Goal: Transaction & Acquisition: Purchase product/service

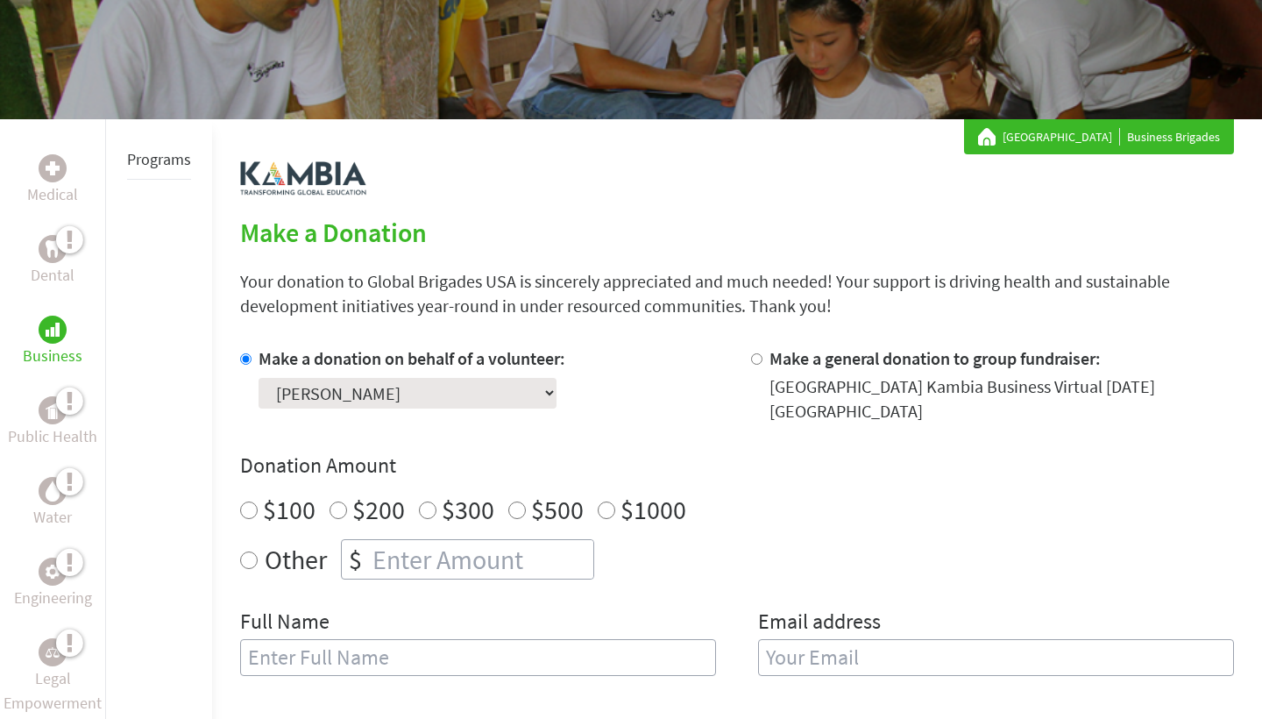
scroll to position [303, 0]
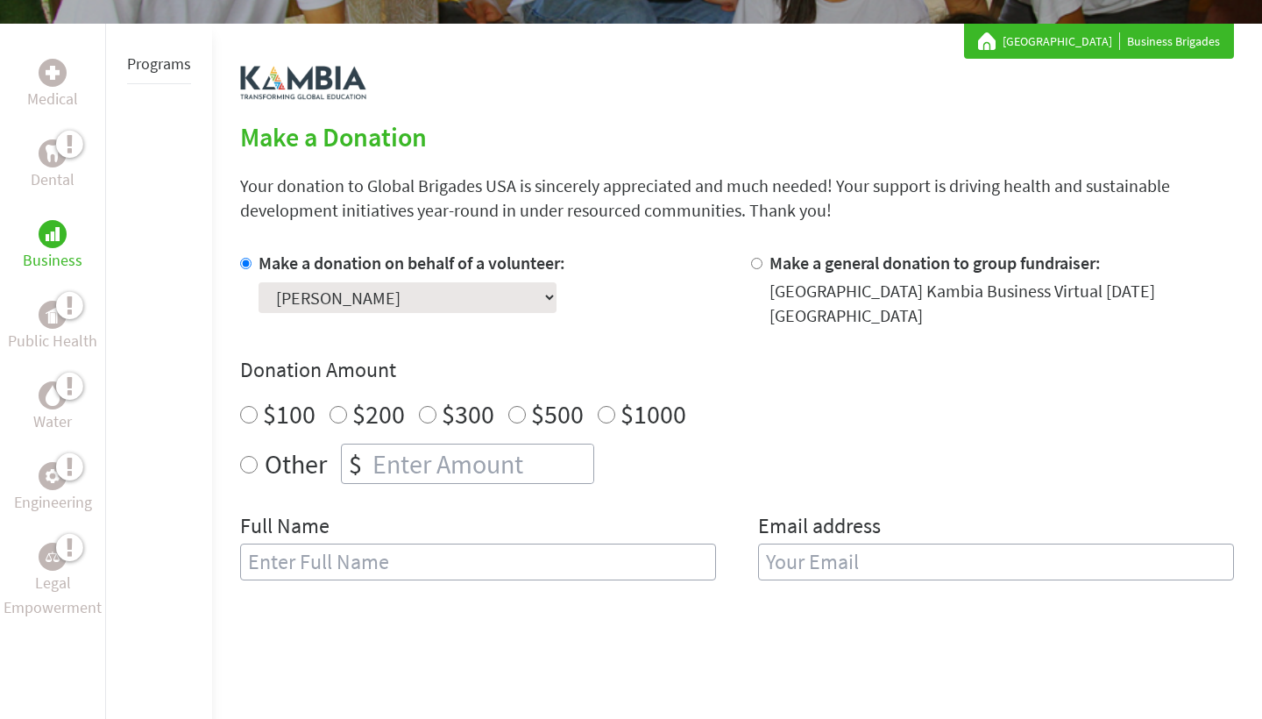
radio input "true"
click at [401, 452] on input "number" at bounding box center [481, 463] width 224 height 39
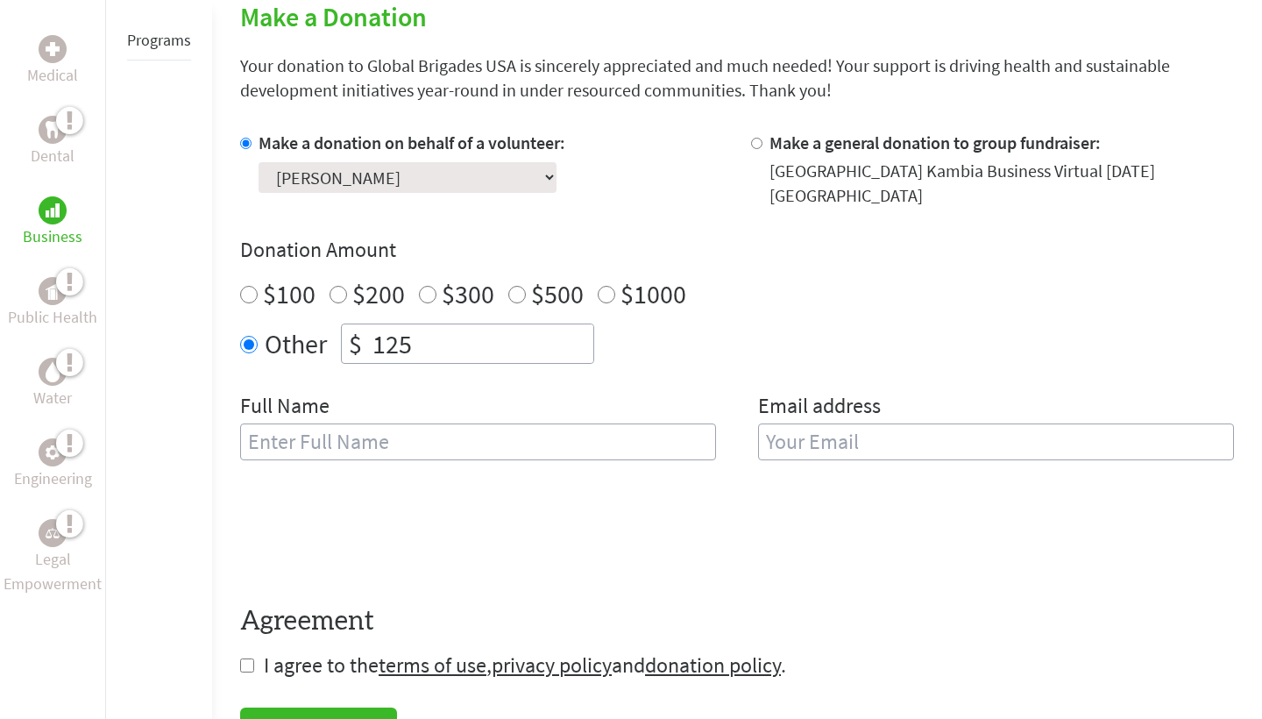
scroll to position [459, 0]
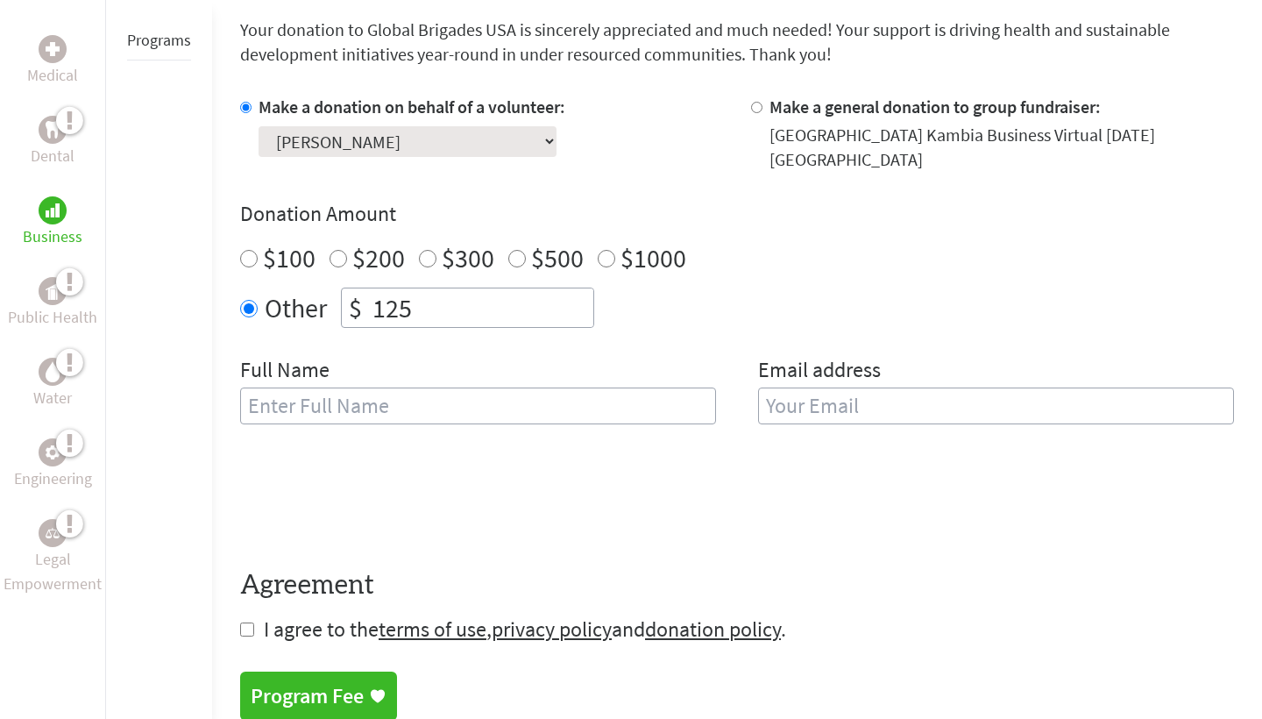
type input "125"
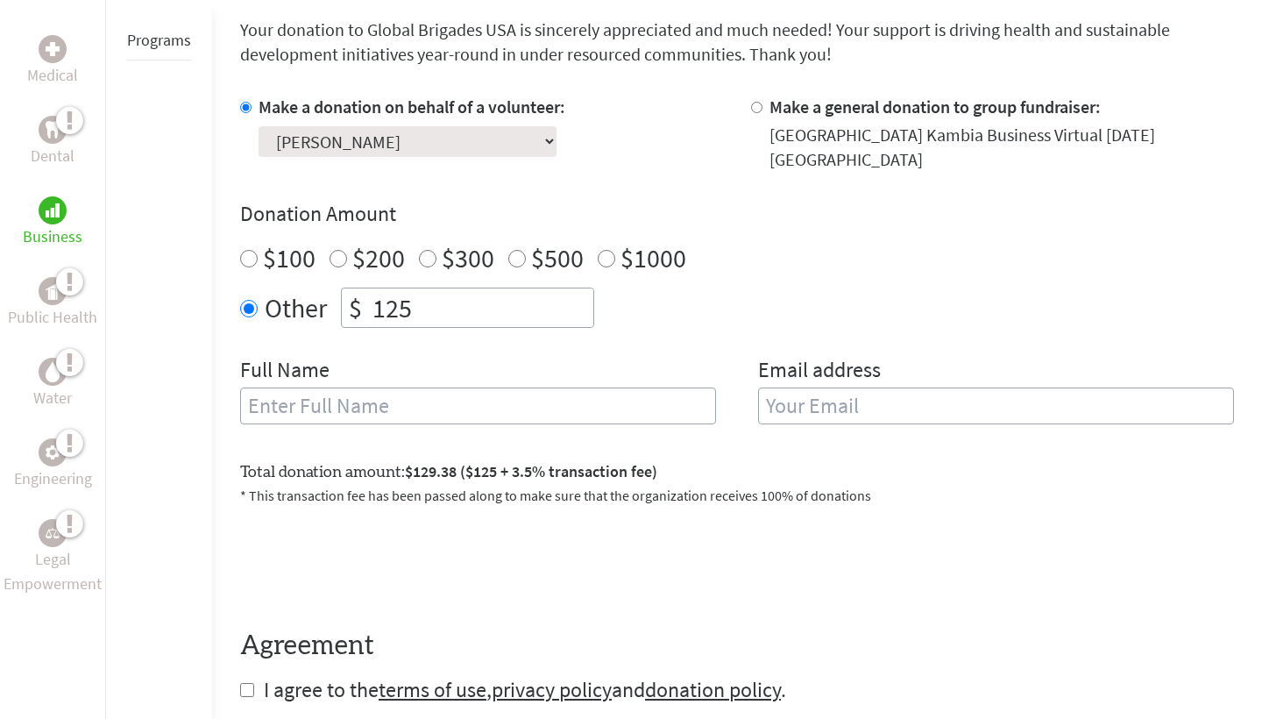
type input "n"
type input "[PERSON_NAME]"
type input "[EMAIL_ADDRESS][DOMAIN_NAME]"
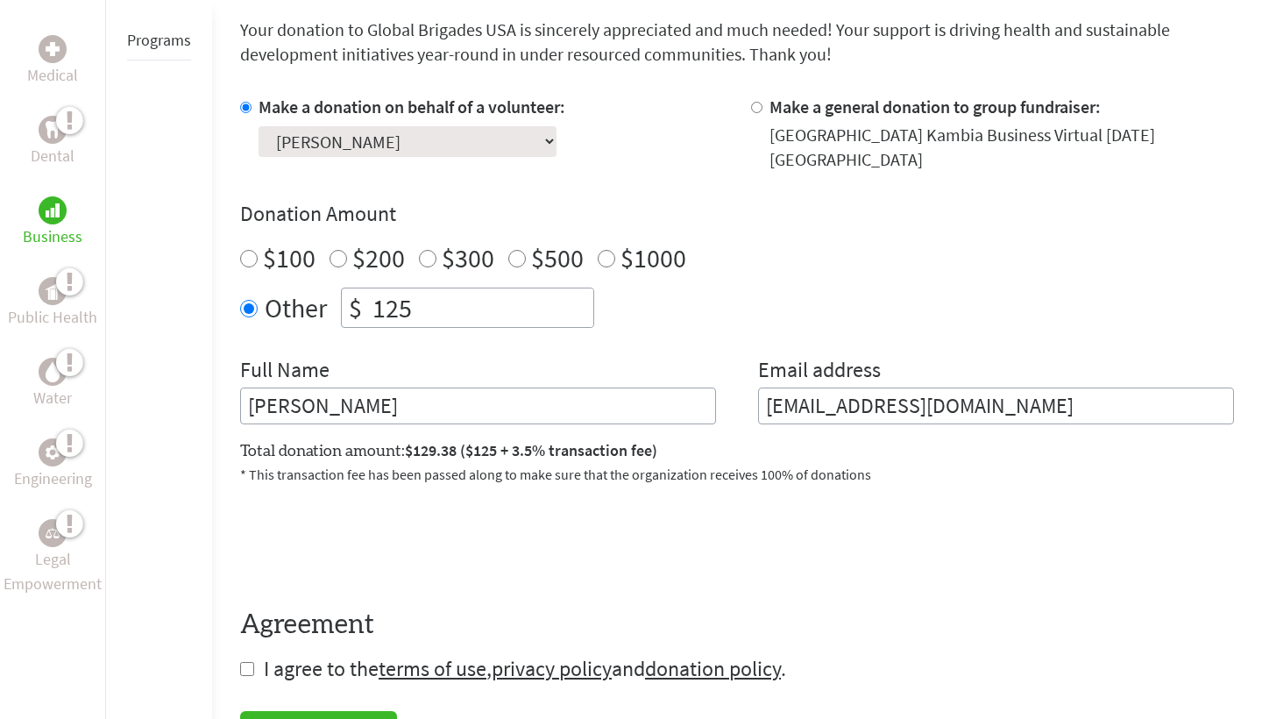
click at [573, 585] on form "Make a donation on behalf of a volunteer: Select a volunteer... [PERSON_NAME] $" at bounding box center [737, 389] width 994 height 588
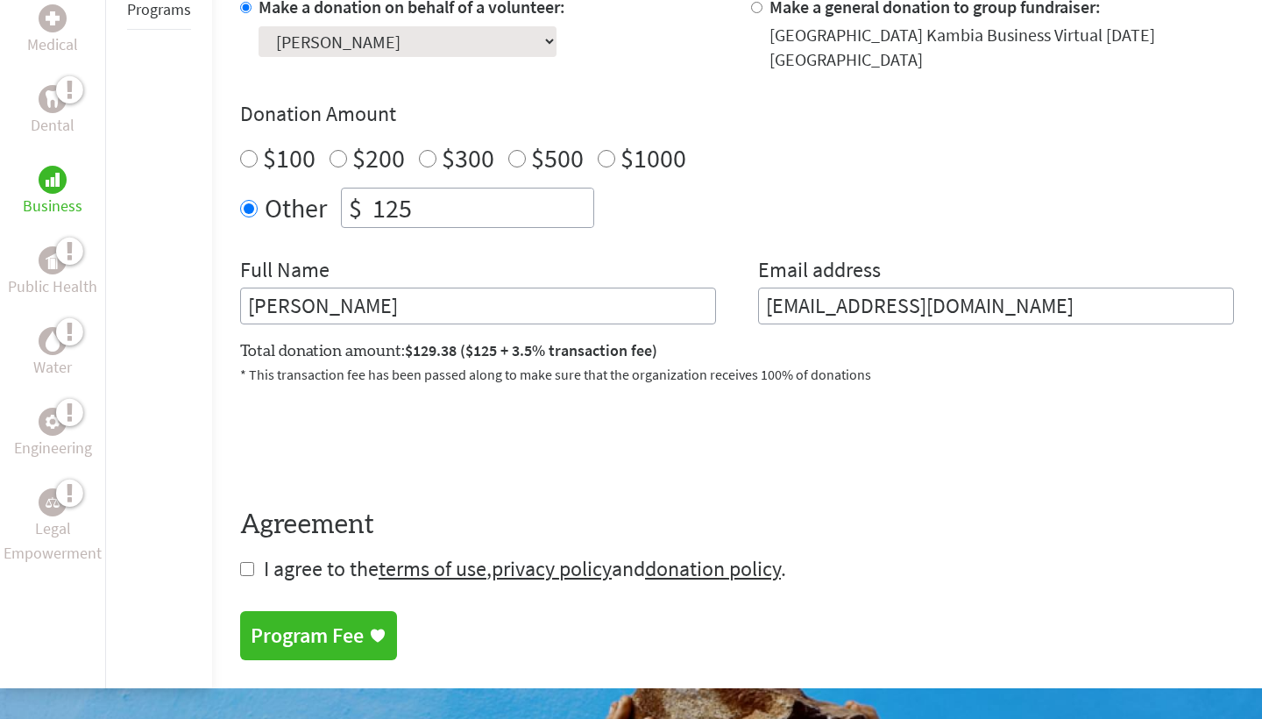
scroll to position [664, 0]
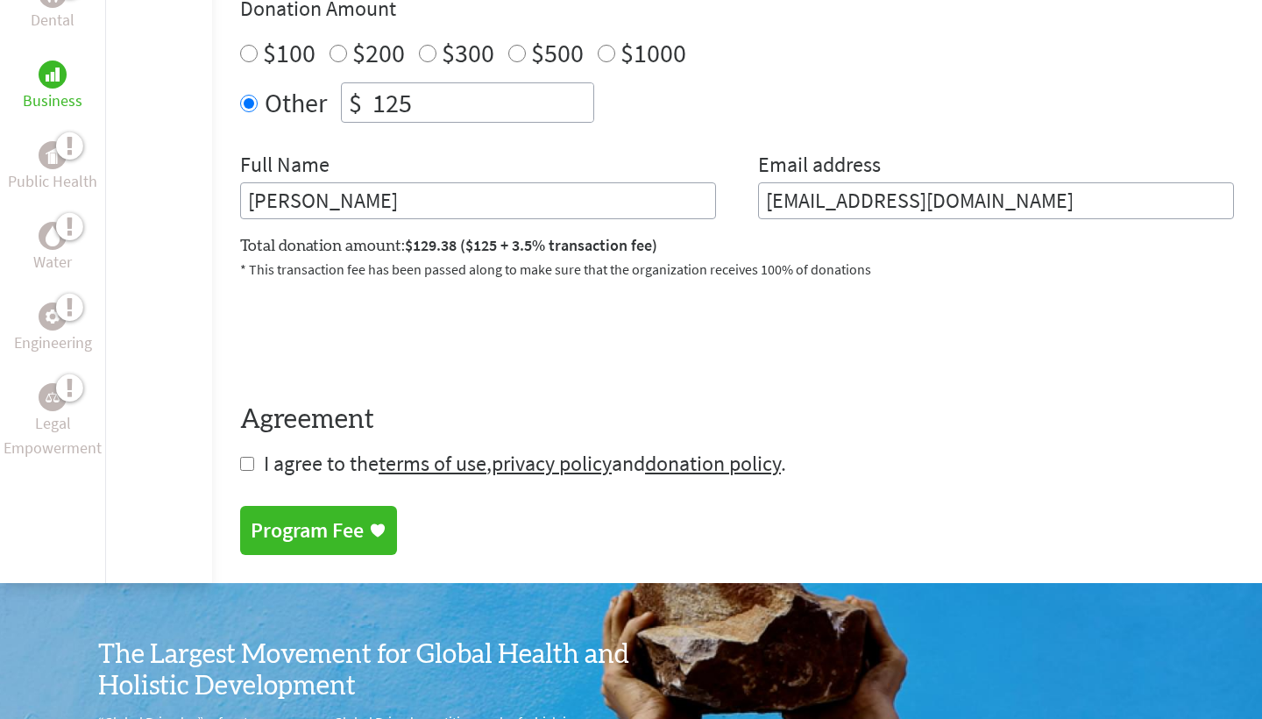
click at [280, 471] on span "I agree to the terms of use , privacy policy and donation policy ." at bounding box center [525, 463] width 522 height 27
click at [251, 465] on input "checkbox" at bounding box center [247, 464] width 14 height 14
checkbox input "true"
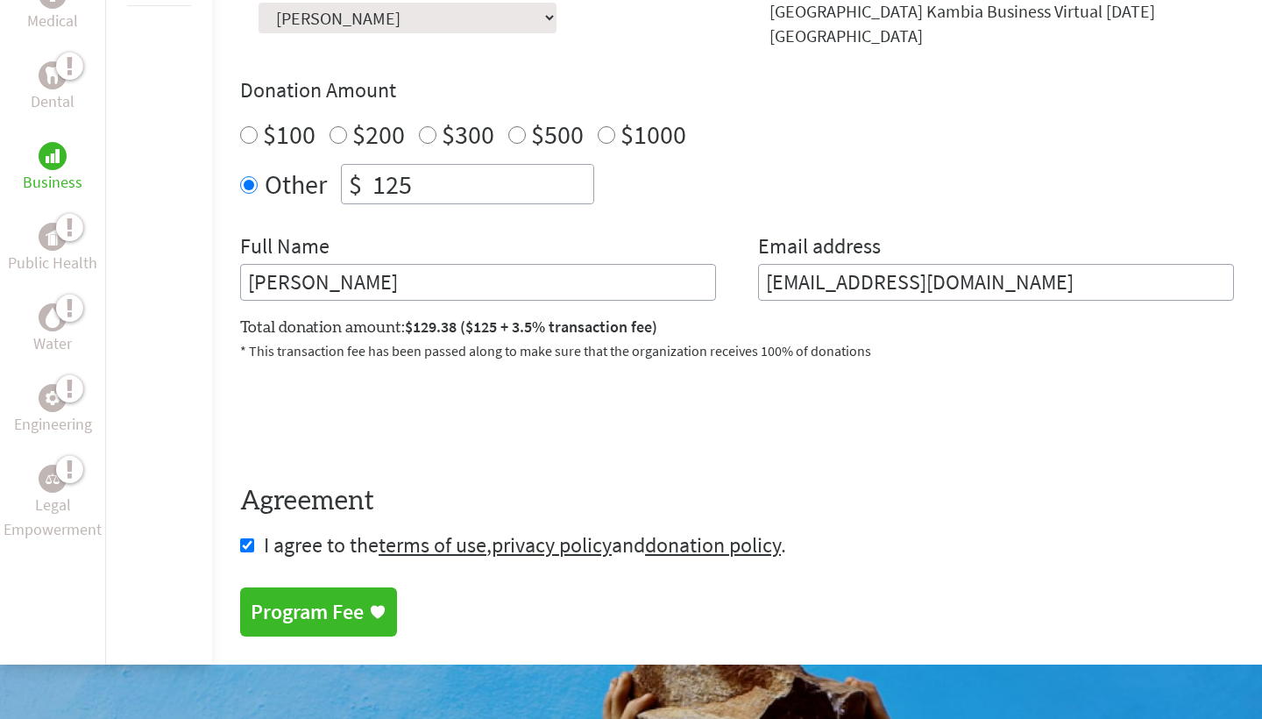
scroll to position [581, 0]
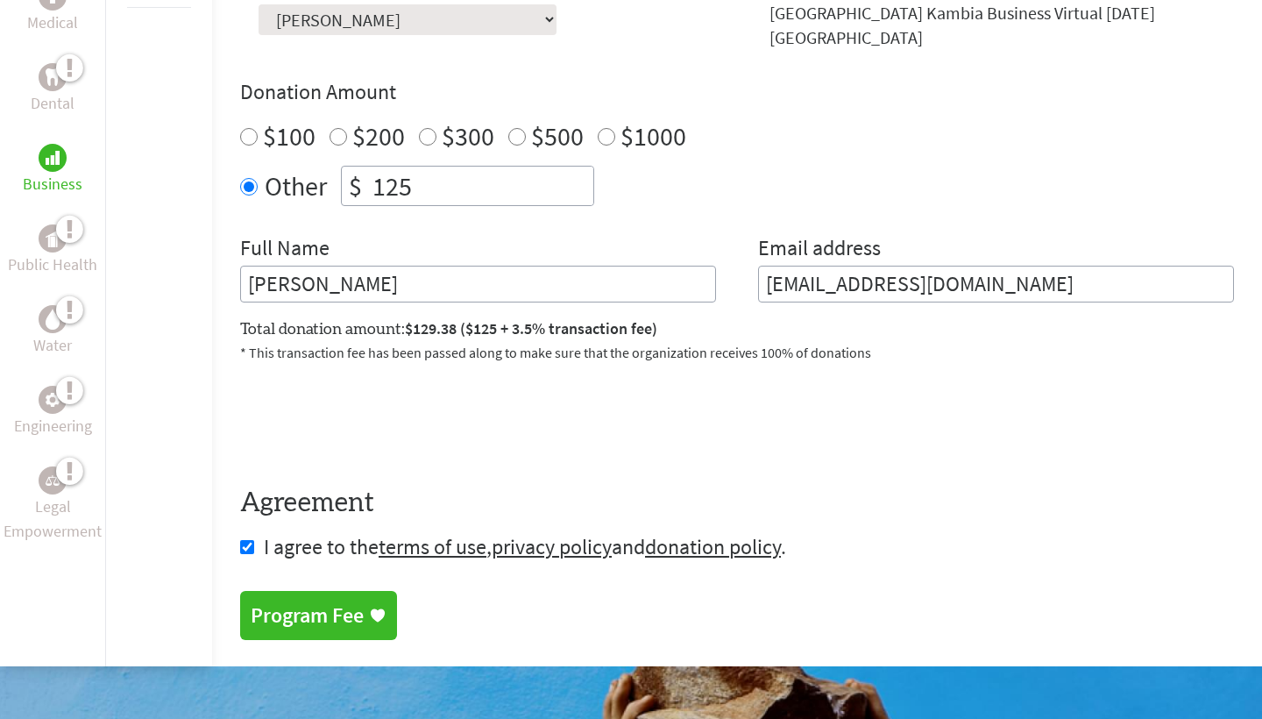
click at [348, 606] on div "Program Fee" at bounding box center [307, 615] width 113 height 28
